Goal: Information Seeking & Learning: Check status

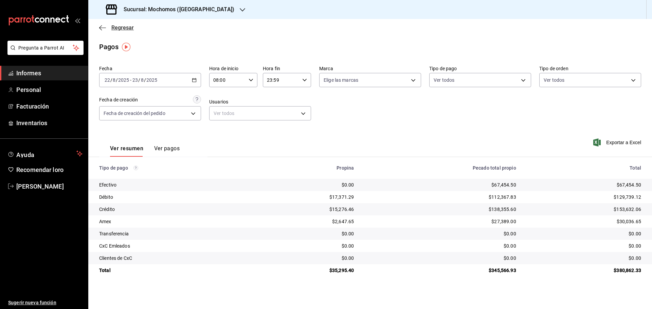
click at [102, 29] on icon "button" at bounding box center [102, 28] width 7 height 6
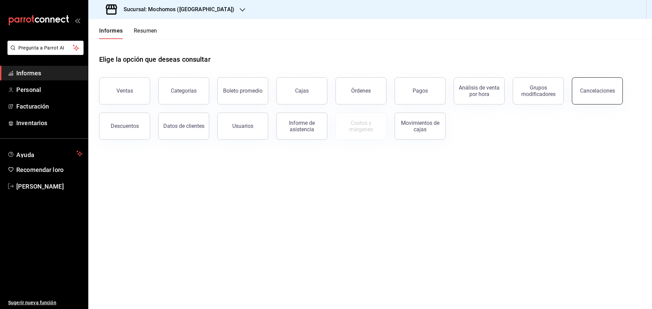
click at [599, 90] on font "Cancelaciones" at bounding box center [597, 91] width 35 height 6
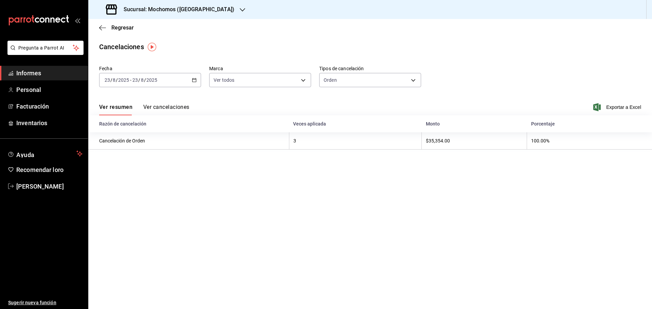
click at [191, 80] on div "[DATE] [DATE] - [DATE] [DATE]" at bounding box center [150, 80] width 102 height 14
click at [243, 98] on div "Ver resumen Ver cancelaciones Exportar a Excel" at bounding box center [370, 105] width 564 height 20
click at [256, 72] on div "Ver todos [object Object]" at bounding box center [260, 78] width 102 height 17
click at [257, 78] on body "Pregunta a Parrot AI Informes Personal Facturación Inventarios Ayuda Recomendar…" at bounding box center [326, 154] width 652 height 309
click at [363, 97] on div at bounding box center [326, 154] width 652 height 309
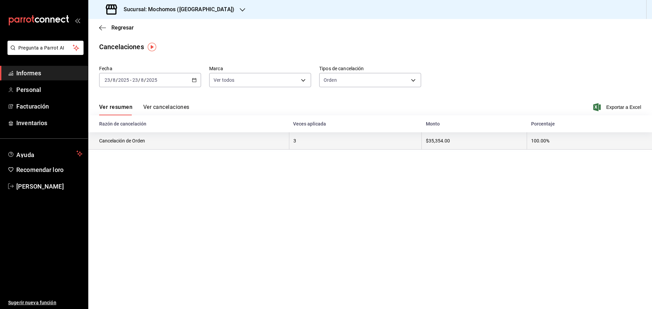
click at [537, 143] on font "100.00%" at bounding box center [540, 141] width 18 height 5
click at [404, 143] on th "3" at bounding box center [355, 140] width 133 height 17
click at [154, 135] on th "Cancelación de Orden" at bounding box center [188, 140] width 201 height 17
click at [578, 141] on th "100.00%" at bounding box center [589, 140] width 125 height 17
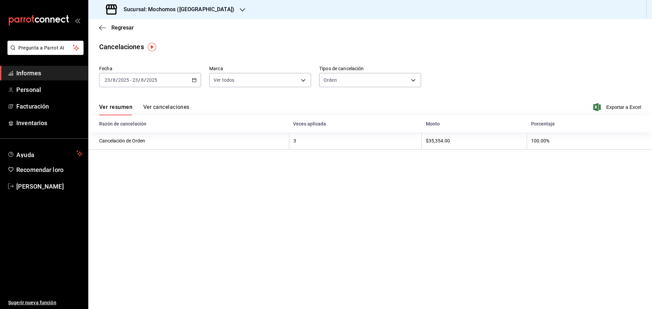
click at [178, 111] on button "Ver cancelaciones" at bounding box center [166, 110] width 46 height 12
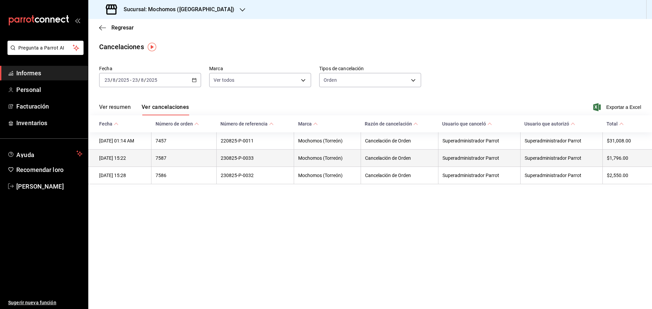
click at [612, 165] on th "$1,796.00" at bounding box center [627, 157] width 50 height 17
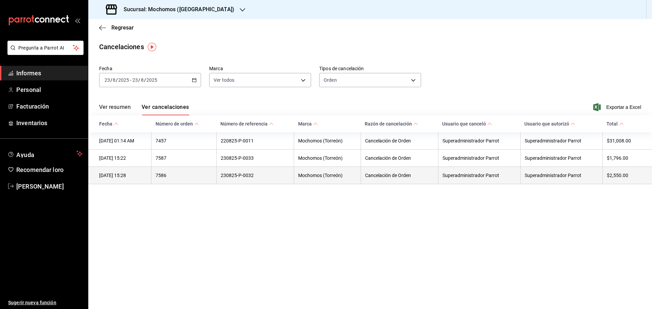
click at [613, 173] on font "$2,550.00" at bounding box center [617, 175] width 21 height 5
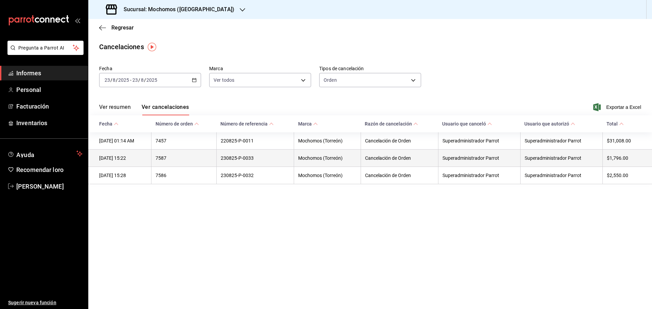
click at [593, 162] on th "Superadministrador Parrot" at bounding box center [561, 157] width 82 height 17
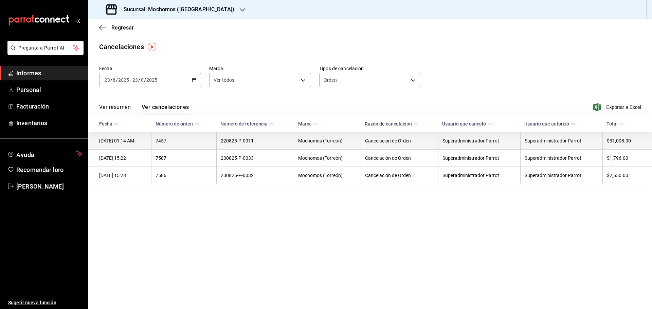
click at [559, 144] on font "Superadministrador Parrot" at bounding box center [553, 141] width 57 height 5
click at [200, 140] on th "7457" at bounding box center [183, 140] width 65 height 17
click at [127, 140] on font "[DATE] 01:14 AM" at bounding box center [116, 141] width 35 height 5
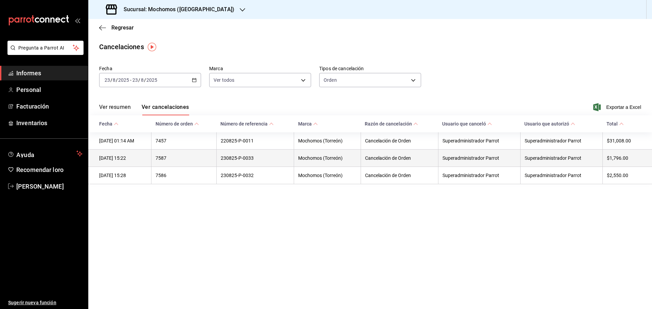
click at [122, 154] on th "[DATE] 15:22" at bounding box center [119, 157] width 63 height 17
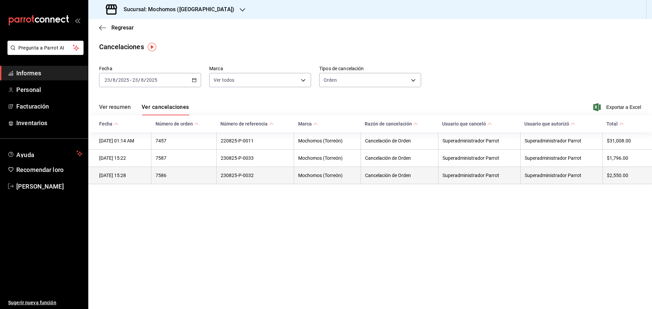
click at [126, 173] on font "[DATE] 15:28" at bounding box center [112, 175] width 27 height 5
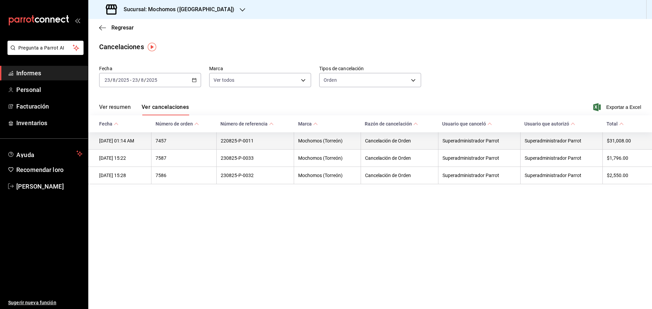
click at [192, 141] on th "7457" at bounding box center [183, 140] width 65 height 17
